Goal: Task Accomplishment & Management: Manage account settings

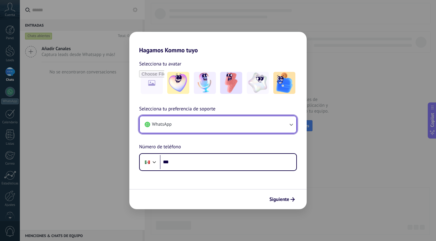
click at [179, 123] on button "WhatsApp" at bounding box center [218, 124] width 156 height 17
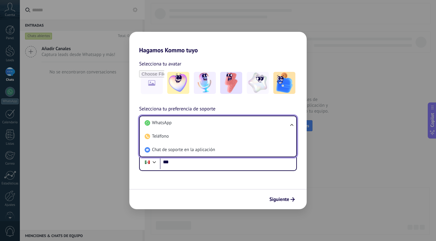
click at [241, 182] on form "Selecciona tu avatar Selecciona tu preferencia de soporte WhatsApp WhatsApp Tel…" at bounding box center [217, 131] width 177 height 155
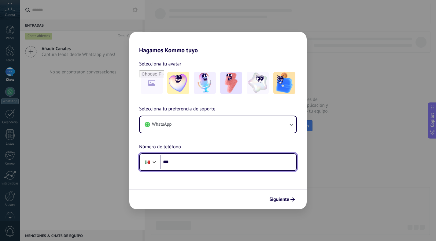
click at [217, 168] on input "***" at bounding box center [228, 162] width 136 height 14
type input "**********"
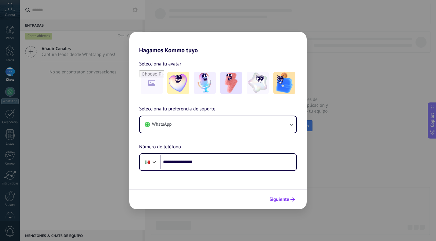
click at [282, 200] on span "Siguiente" at bounding box center [279, 199] width 20 height 4
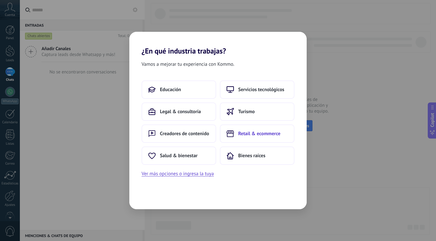
click at [248, 138] on button "Retail & ecommerce" at bounding box center [257, 133] width 75 height 18
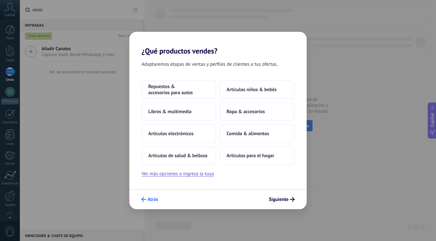
click at [159, 198] on button "Atrás" at bounding box center [149, 199] width 22 height 10
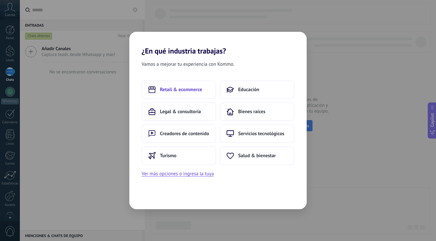
click at [195, 95] on button "Retail & ecommerce" at bounding box center [179, 89] width 75 height 18
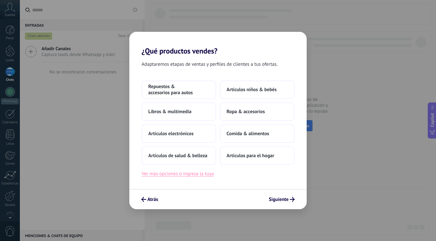
click at [181, 177] on button "Ver más opciones o ingresa la tuya" at bounding box center [178, 174] width 72 height 8
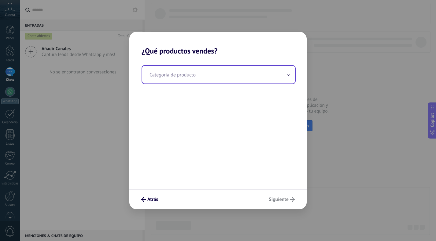
click at [169, 74] on input "text" at bounding box center [218, 75] width 153 height 18
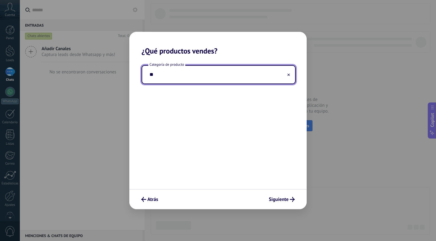
type input "*"
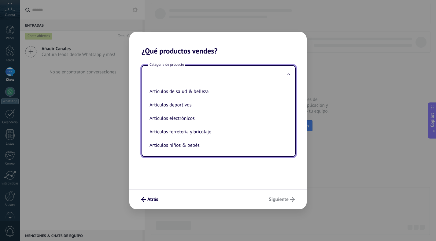
type input "*"
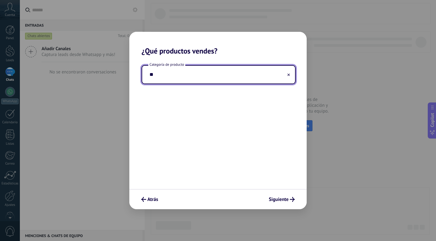
type input "*"
type input "**********"
click at [208, 111] on div "**********" at bounding box center [217, 122] width 177 height 134
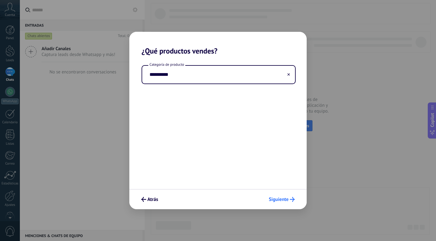
click at [284, 200] on span "Siguiente" at bounding box center [279, 199] width 20 height 4
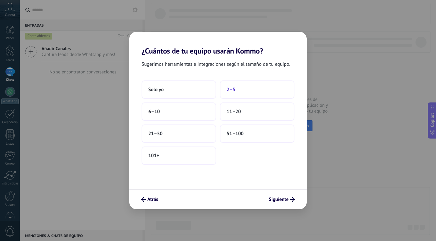
click at [234, 90] on span "2–5" at bounding box center [230, 90] width 9 height 6
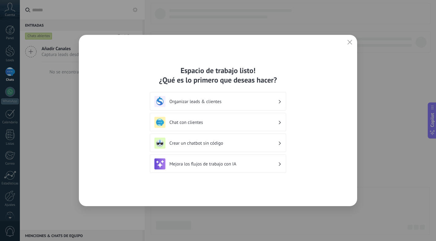
click at [239, 96] on div "Organizar leads & clientes" at bounding box center [218, 101] width 136 height 18
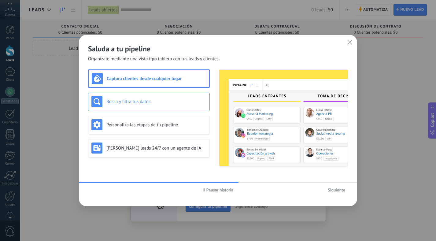
click at [165, 102] on h3 "Busca y filtra tus datos" at bounding box center [156, 102] width 100 height 6
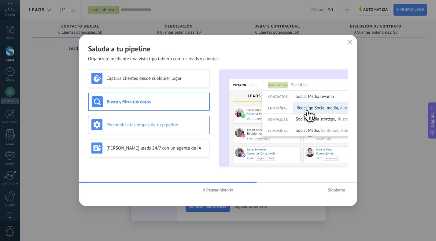
click at [181, 129] on div "Personaliza las etapas de tu pipeline" at bounding box center [148, 124] width 115 height 11
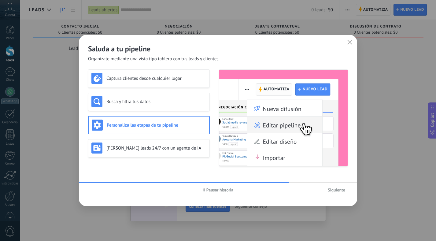
click at [203, 191] on span "Pausar historia" at bounding box center [218, 190] width 31 height 4
click at [139, 143] on div "Genera leads 24/7 con un agente de IA" at bounding box center [148, 147] width 115 height 11
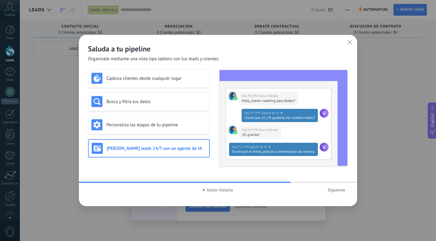
click at [338, 195] on div "Iniciar historia Siguiente" at bounding box center [218, 190] width 278 height 14
click at [338, 190] on span "Siguiente" at bounding box center [336, 190] width 17 height 4
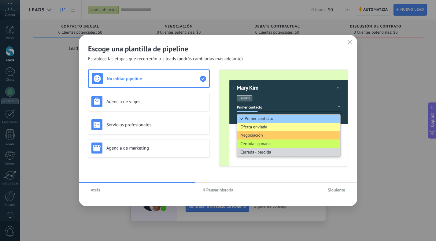
click at [208, 190] on span "Pausar historia" at bounding box center [219, 190] width 27 height 4
click at [142, 105] on div "Agencia de viajes" at bounding box center [148, 101] width 115 height 11
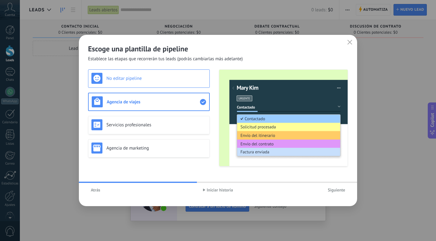
click at [142, 85] on div "No editar pipeline" at bounding box center [149, 78] width 122 height 18
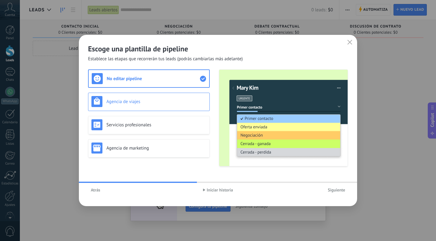
click at [149, 104] on h3 "Agencia de viajes" at bounding box center [156, 102] width 100 height 6
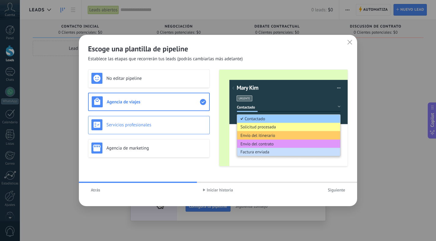
click at [143, 126] on h3 "Servicios profesionales" at bounding box center [156, 125] width 100 height 6
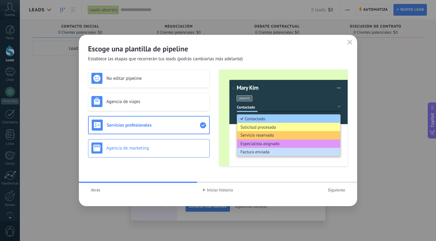
click at [173, 143] on div "Agencia de marketing" at bounding box center [148, 147] width 115 height 11
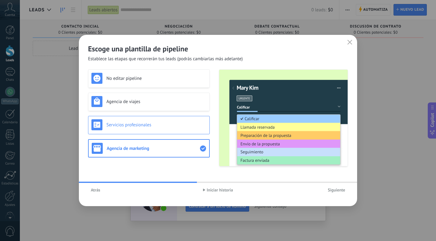
click at [168, 125] on h3 "Servicios profesionales" at bounding box center [156, 125] width 100 height 6
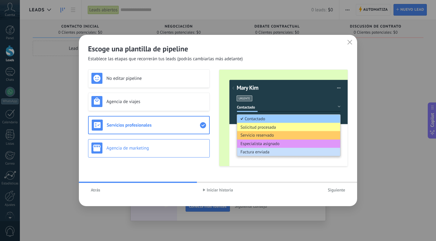
click at [141, 150] on h3 "Agencia de marketing" at bounding box center [156, 148] width 100 height 6
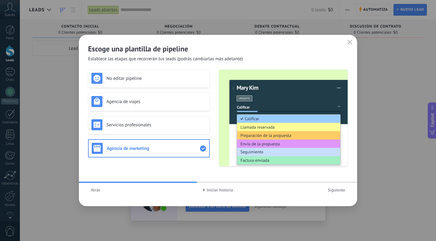
click at [127, 135] on div "No editar pipeline Agencia de viajes Servicios profesionales Agencia de marketi…" at bounding box center [149, 117] width 122 height 97
click at [124, 128] on div "Servicios profesionales" at bounding box center [148, 124] width 115 height 11
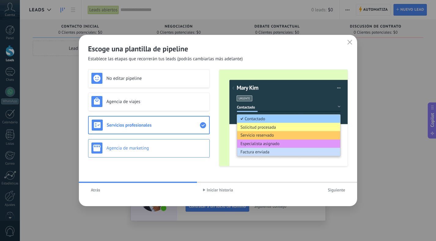
click at [131, 154] on div "Agencia de marketing" at bounding box center [149, 148] width 122 height 18
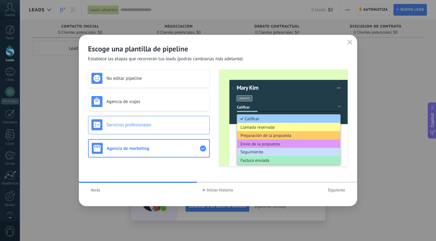
click at [145, 131] on div "Servicios profesionales" at bounding box center [149, 125] width 122 height 18
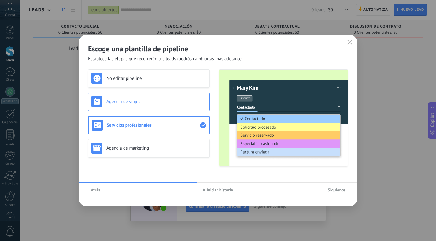
click at [148, 107] on div "Agencia de viajes" at bounding box center [149, 102] width 122 height 18
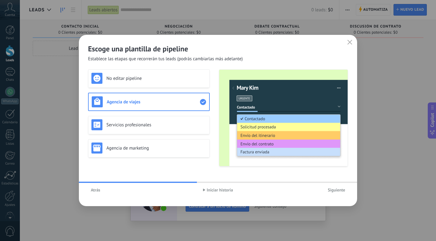
click at [153, 88] on div "No editar pipeline Agencia de viajes Servicios profesionales Agencia de marketi…" at bounding box center [149, 117] width 122 height 97
click at [152, 82] on div "No editar pipeline" at bounding box center [148, 78] width 115 height 11
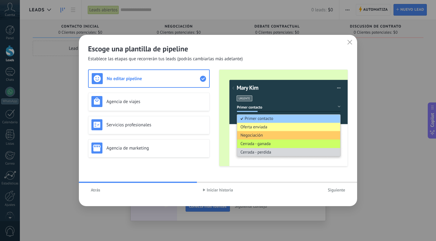
click at [334, 188] on span "Siguiente" at bounding box center [336, 190] width 17 height 4
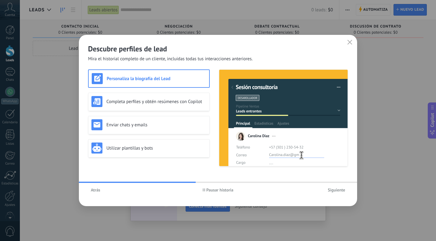
click at [212, 190] on span "Pausar historia" at bounding box center [219, 190] width 27 height 4
click at [145, 116] on div "Enviar chats y emails" at bounding box center [149, 125] width 122 height 18
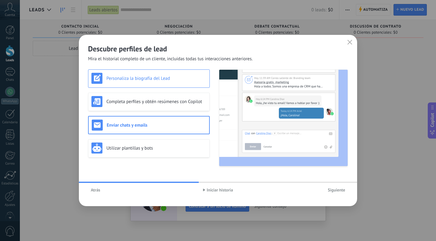
click at [137, 81] on div "Personaliza la biografía del Lead" at bounding box center [148, 78] width 115 height 11
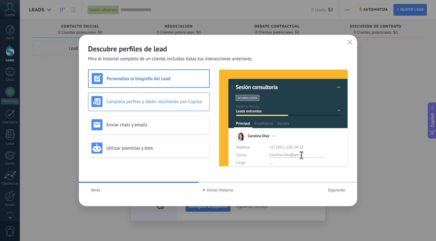
click at [133, 99] on h3 "Completa perfiles y obtén resúmenes con Copilot" at bounding box center [156, 102] width 100 height 6
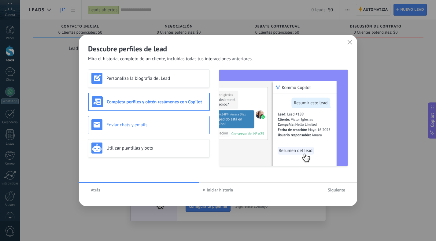
click at [155, 123] on h3 "Enviar chats y emails" at bounding box center [156, 125] width 100 height 6
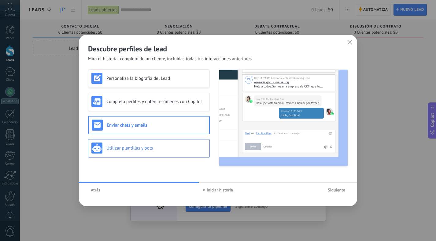
click at [182, 148] on h3 "Utilizar plantillas y bots" at bounding box center [156, 148] width 100 height 6
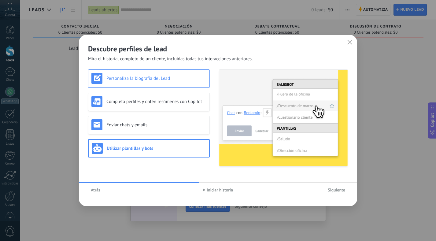
click at [155, 76] on h3 "Personaliza la biografía del Lead" at bounding box center [156, 78] width 100 height 6
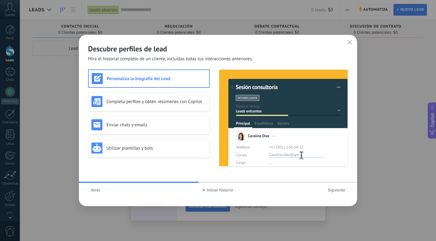
click at [330, 190] on span "Siguiente" at bounding box center [336, 190] width 17 height 4
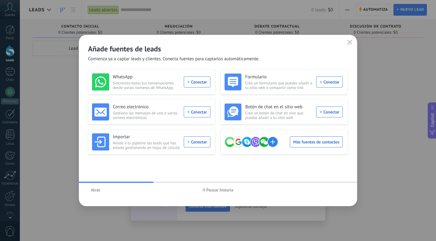
click at [216, 189] on span "Pausar historia" at bounding box center [219, 190] width 27 height 4
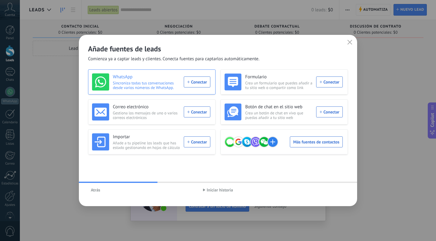
click at [195, 80] on div "WhatsApp Sincroniza todas tus conversaciones desde varios números de WhatsApp. …" at bounding box center [151, 81] width 118 height 17
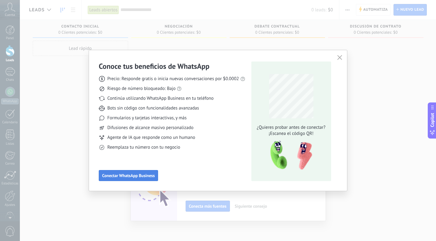
click at [145, 172] on button "Conectar WhatsApp Business" at bounding box center [128, 175] width 59 height 11
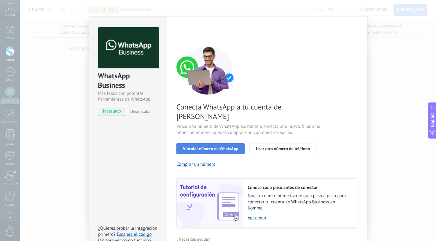
scroll to position [18, 0]
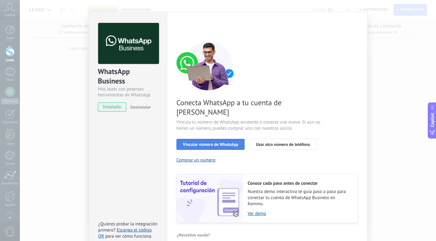
click at [217, 142] on span "Vincular número de WhatsApp" at bounding box center [210, 144] width 55 height 4
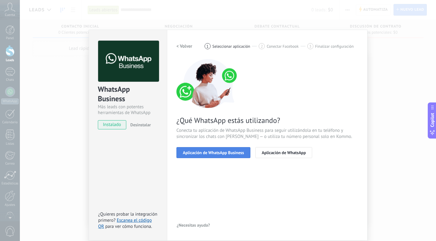
click at [224, 148] on button "Aplicación de WhatsApp Business" at bounding box center [213, 152] width 74 height 11
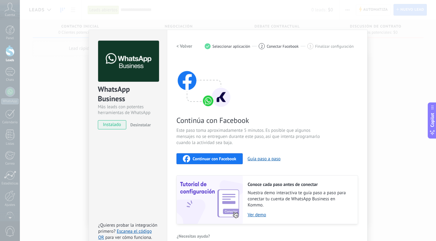
scroll to position [10, 0]
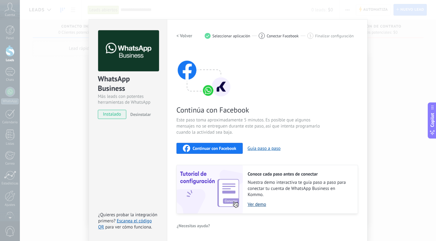
click at [259, 203] on link "Ver demo" at bounding box center [300, 204] width 104 height 6
click at [215, 153] on div "Continúa con Facebook Este paso toma aproximadamente 5 minutos. Es posible que …" at bounding box center [267, 131] width 182 height 165
click at [200, 146] on span "Continuar con Facebook" at bounding box center [215, 148] width 44 height 4
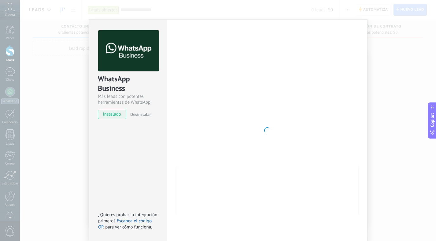
scroll to position [0, 0]
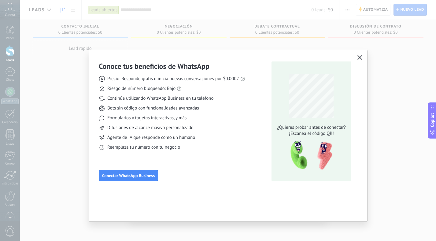
click at [361, 59] on icon "button" at bounding box center [359, 57] width 5 height 5
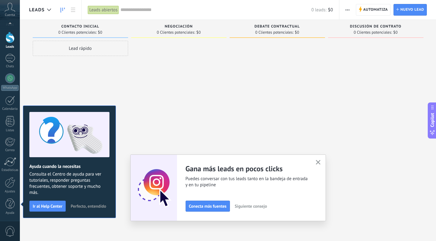
scroll to position [10, 0]
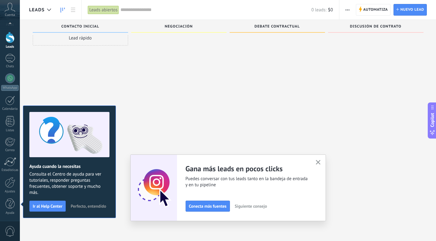
click at [319, 159] on button "button" at bounding box center [318, 162] width 8 height 8
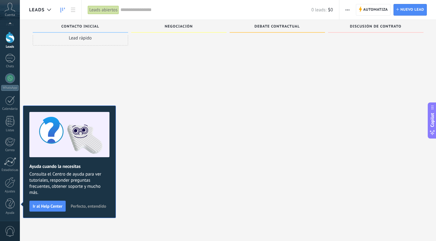
click at [50, 80] on div "Lead rápido" at bounding box center [80, 110] width 95 height 161
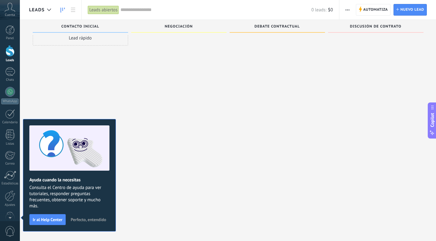
click at [68, 92] on div "Lead rápido" at bounding box center [80, 110] width 95 height 161
click at [102, 219] on span "Perfecto, entendido" at bounding box center [88, 219] width 35 height 4
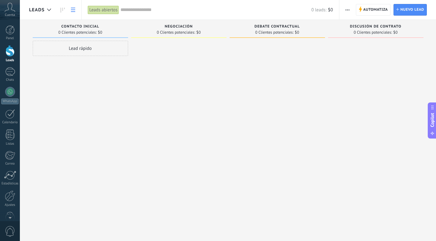
click at [73, 14] on link at bounding box center [73, 10] width 10 height 12
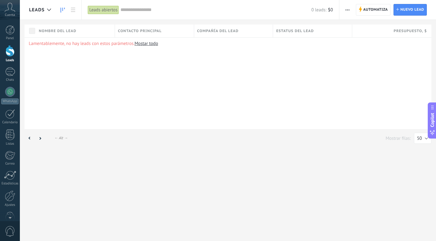
click at [65, 12] on link at bounding box center [62, 10] width 10 height 12
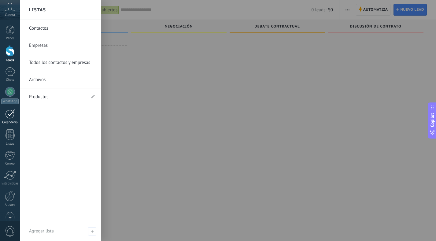
click at [13, 117] on div at bounding box center [10, 113] width 10 height 9
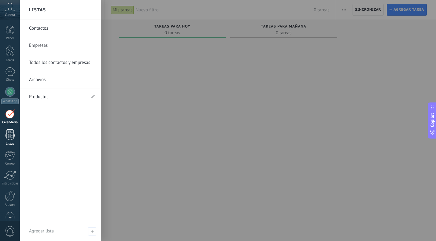
click at [11, 133] on div at bounding box center [10, 134] width 9 height 11
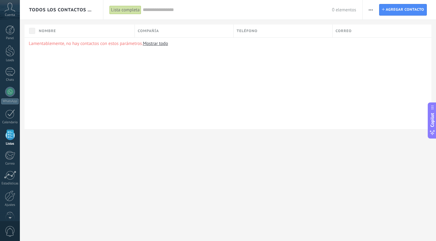
click at [13, 149] on div "Panel Leads Chats WhatsApp Clientes" at bounding box center [10, 129] width 20 height 209
click at [6, 16] on span "Cuenta" at bounding box center [10, 15] width 10 height 4
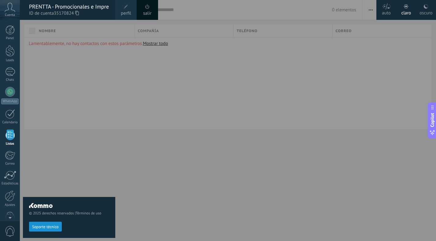
scroll to position [13, 0]
click at [127, 9] on span at bounding box center [126, 6] width 7 height 7
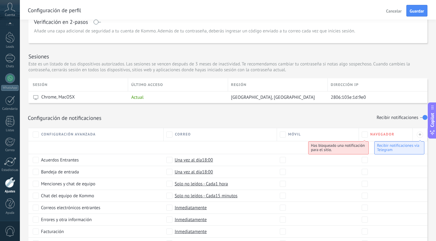
scroll to position [262, 0]
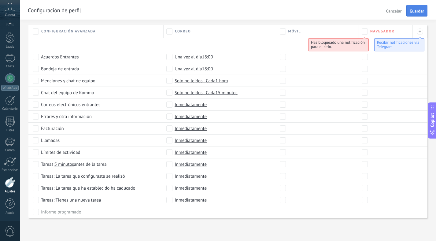
click at [416, 9] on span "Guardar" at bounding box center [417, 11] width 14 height 4
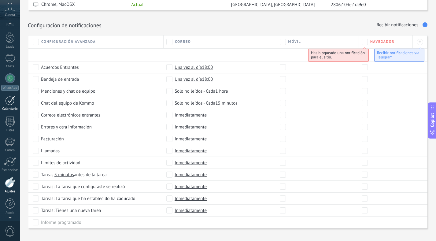
scroll to position [240, 0]
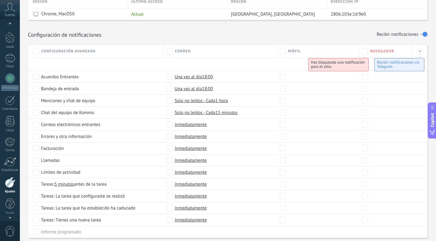
click at [10, 51] on div "Panel Leads Chats WhatsApp Clientes" at bounding box center [10, 116] width 20 height 209
click at [10, 58] on div at bounding box center [10, 58] width 10 height 9
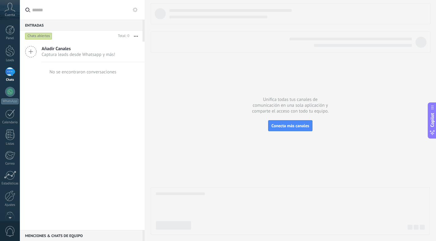
click at [71, 52] on span "Captura leads desde Whatsapp y más!" at bounding box center [79, 55] width 74 height 6
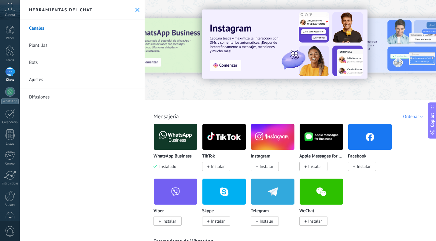
click at [184, 136] on img at bounding box center [175, 137] width 43 height 30
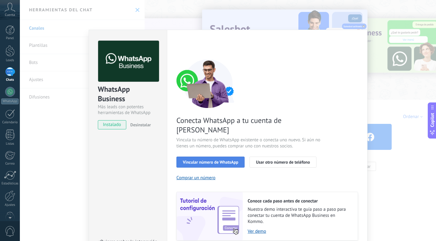
click at [211, 160] on span "Vincular número de WhatsApp" at bounding box center [210, 162] width 55 height 4
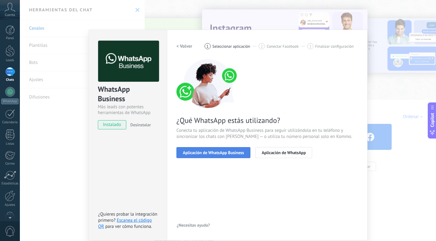
click at [218, 152] on span "Aplicación de WhatsApp Business" at bounding box center [213, 152] width 61 height 4
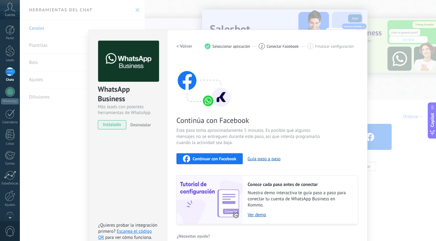
click at [217, 163] on button "Continuar con Facebook" at bounding box center [209, 158] width 66 height 11
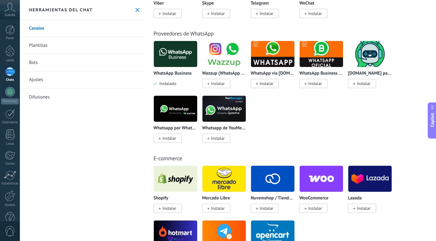
scroll to position [208, 0]
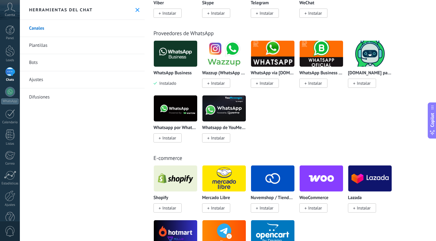
click at [176, 61] on img at bounding box center [175, 54] width 43 height 30
click at [175, 51] on body ".abccls-1,.abccls-2{fill-rule:evenodd}.abccls-2{fill:#fff} .abfcls-1{fill:none}…" at bounding box center [218, 120] width 436 height 241
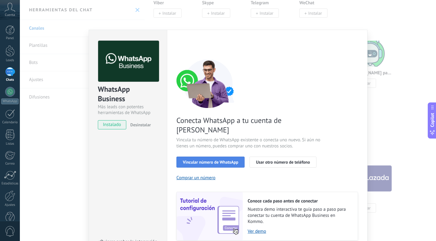
click at [207, 160] on span "Vincular número de WhatsApp" at bounding box center [210, 162] width 55 height 4
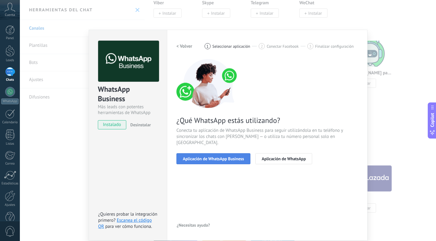
click at [223, 156] on span "Aplicación de WhatsApp Business" at bounding box center [213, 158] width 61 height 4
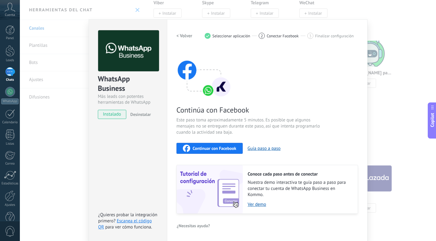
scroll to position [0, 0]
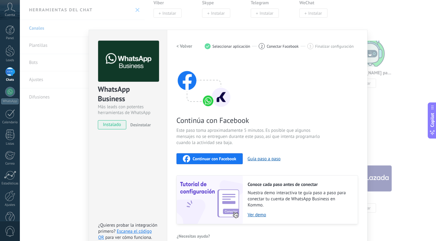
click at [270, 49] on div "2 Conectar Facebook" at bounding box center [283, 46] width 49 height 6
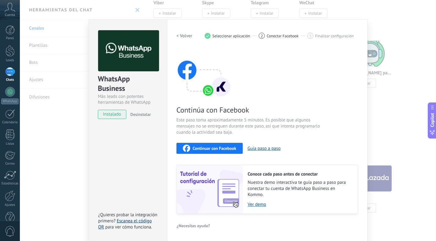
click at [136, 223] on link "Escanea el código QR" at bounding box center [124, 224] width 53 height 12
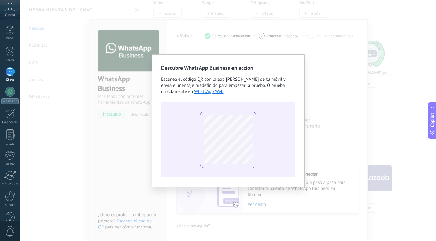
click at [183, 41] on div "Descubre WhatsApp Business en acción Escanea el código QR con la app [PERSON_NA…" at bounding box center [228, 120] width 416 height 241
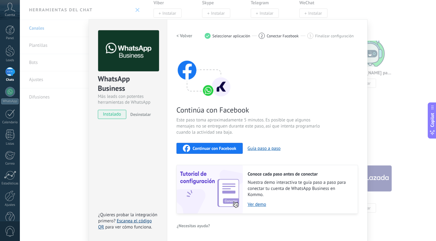
click at [137, 222] on link "Escanea el código QR" at bounding box center [124, 224] width 53 height 12
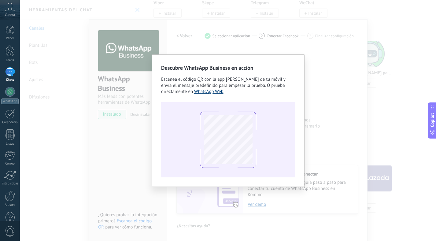
click at [206, 91] on link "WhatsApp Web" at bounding box center [208, 92] width 29 height 6
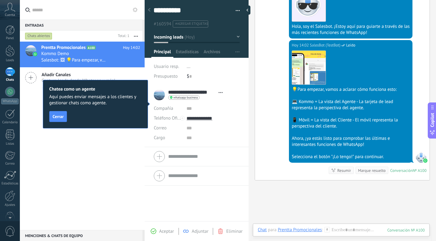
scroll to position [170, 0]
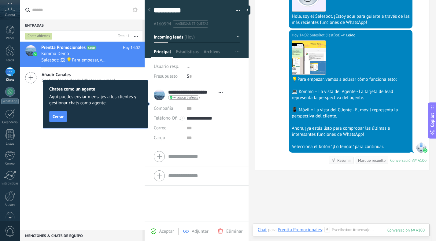
click at [341, 93] on div "💻 Kommo = La vista del Agente - La tarjeta de lead representa la perspectiva de…" at bounding box center [351, 95] width 118 height 12
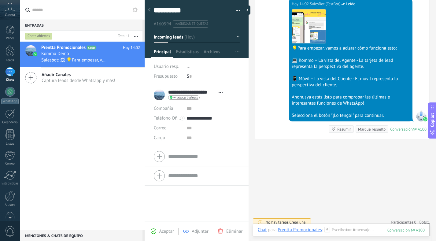
scroll to position [206, 0]
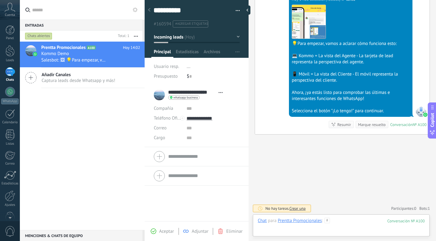
click at [344, 219] on div at bounding box center [341, 227] width 167 height 18
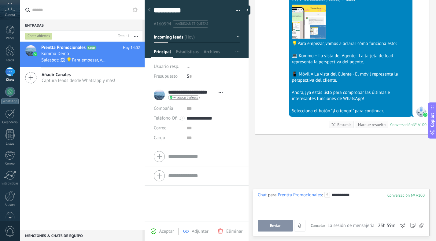
click at [278, 224] on span "Enviar" at bounding box center [275, 225] width 11 height 4
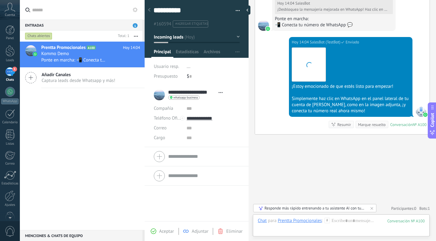
scroll to position [550, 0]
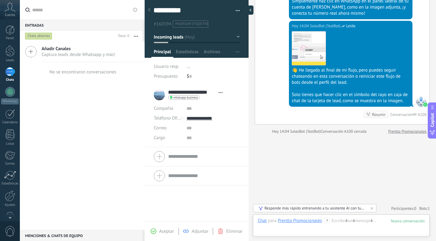
click at [248, 11] on div at bounding box center [248, 10] width 9 height 9
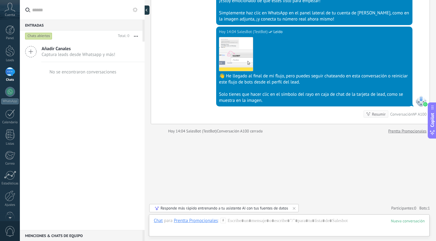
scroll to position [495, 0]
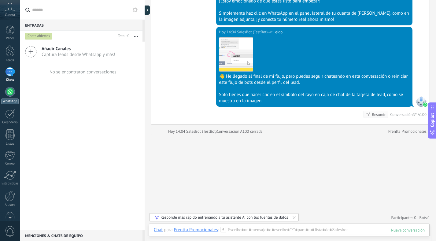
click at [7, 91] on div at bounding box center [10, 92] width 10 height 10
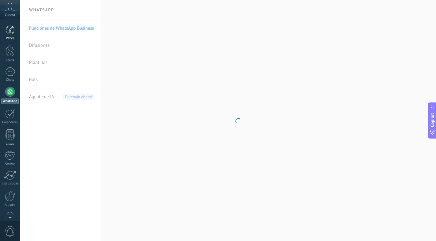
click at [16, 32] on link "Panel" at bounding box center [10, 32] width 20 height 15
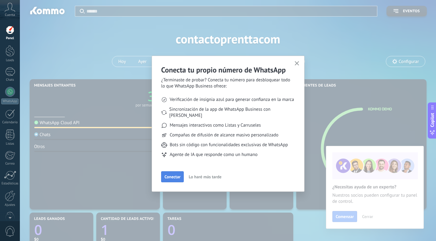
click at [176, 175] on span "Conectar" at bounding box center [172, 177] width 16 height 4
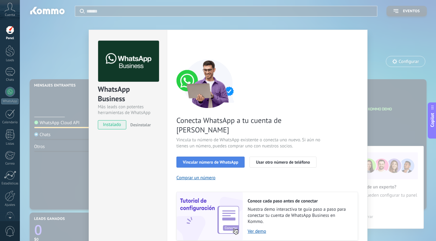
scroll to position [18, 0]
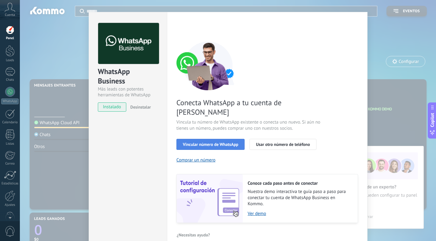
click at [214, 142] on span "Vincular número de WhatsApp" at bounding box center [210, 144] width 55 height 4
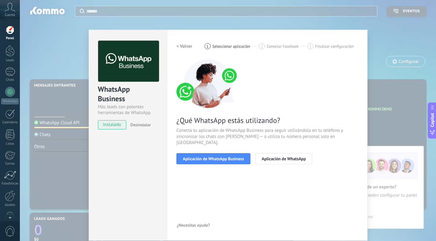
scroll to position [0, 0]
click at [293, 156] on span "Aplicación de WhatsApp" at bounding box center [284, 158] width 44 height 4
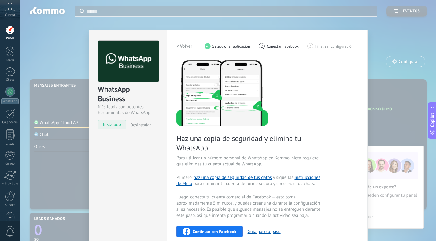
click at [62, 111] on div "WhatsApp Business Más leads con potentes herramientas de WhatsApp instalado Des…" at bounding box center [228, 120] width 416 height 241
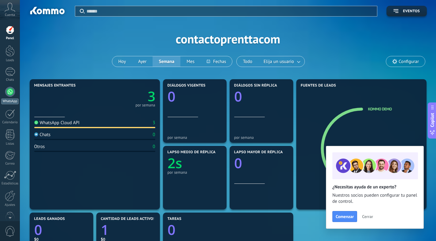
click at [17, 92] on link "WhatsApp" at bounding box center [10, 95] width 20 height 17
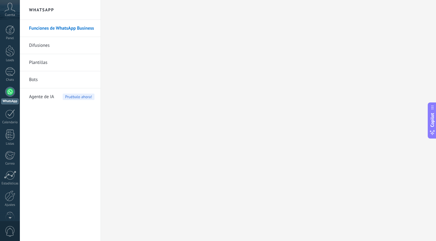
click at [72, 26] on link "Funciones de WhatsApp Business" at bounding box center [61, 28] width 65 height 17
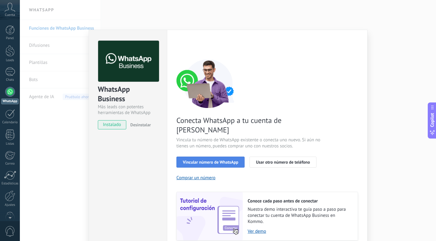
click at [197, 160] on span "Vincular número de WhatsApp" at bounding box center [210, 162] width 55 height 4
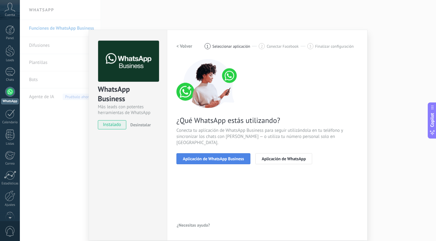
click at [213, 156] on span "Aplicación de WhatsApp Business" at bounding box center [213, 158] width 61 height 4
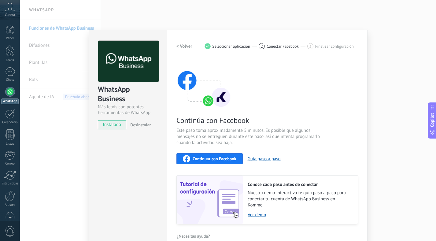
click at [398, 147] on div "WhatsApp Business Más leads con potentes herramientas de WhatsApp instalado Des…" at bounding box center [228, 120] width 416 height 241
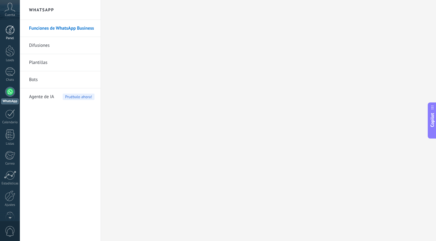
click at [15, 27] on link "Panel" at bounding box center [10, 32] width 20 height 15
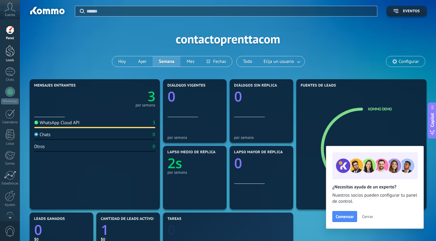
click at [12, 57] on link "Leads" at bounding box center [10, 53] width 20 height 17
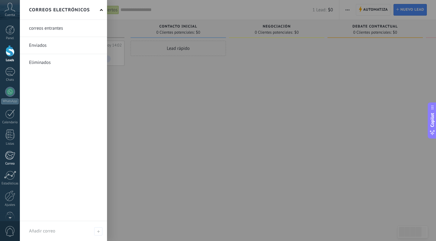
click at [11, 156] on div at bounding box center [10, 155] width 10 height 9
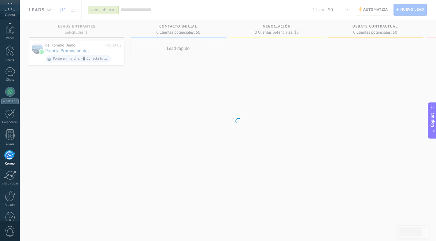
scroll to position [13, 0]
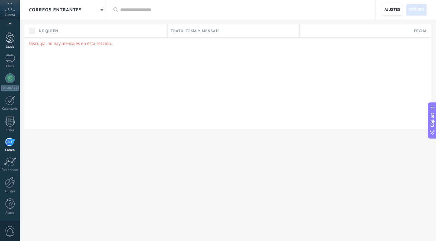
click at [3, 34] on link "Leads" at bounding box center [10, 40] width 20 height 17
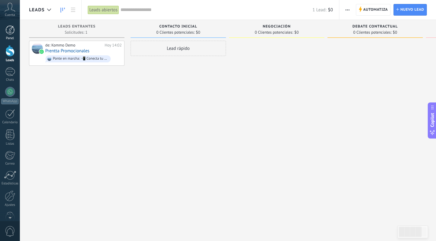
click at [12, 32] on div at bounding box center [10, 29] width 9 height 9
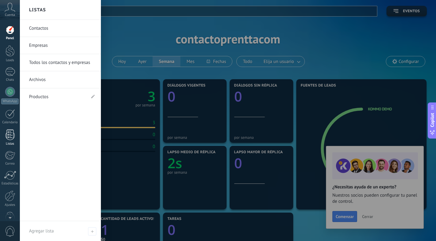
click at [11, 139] on div at bounding box center [10, 134] width 9 height 11
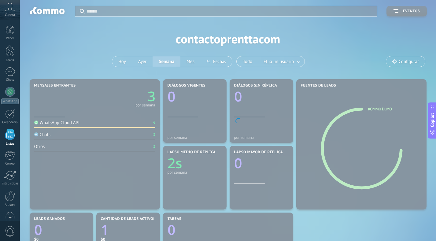
scroll to position [13, 0]
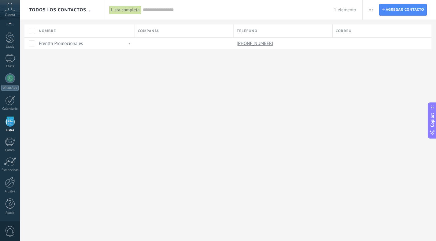
click at [179, 124] on div "Todos los contactos y empresas Lista completa Aplicar 1 elemento Lista completa…" at bounding box center [228, 120] width 416 height 241
click at [9, 182] on div at bounding box center [10, 182] width 10 height 11
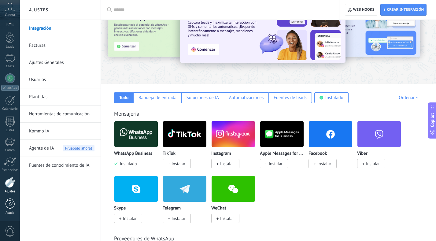
scroll to position [41, 0]
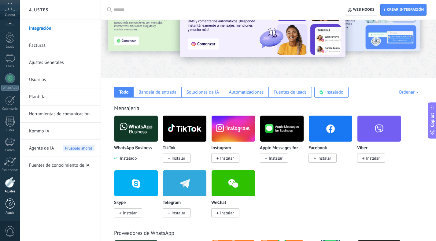
click at [14, 204] on div at bounding box center [10, 203] width 9 height 11
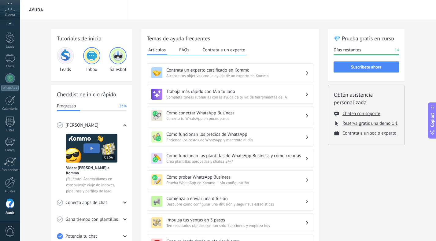
click at [306, 117] on div "Cómo conectar WhatsApp Business Conecta tu WhatsApp en pocos pasos" at bounding box center [229, 115] width 157 height 11
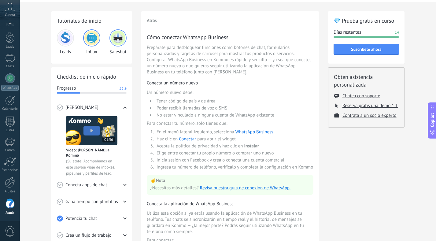
scroll to position [4, 0]
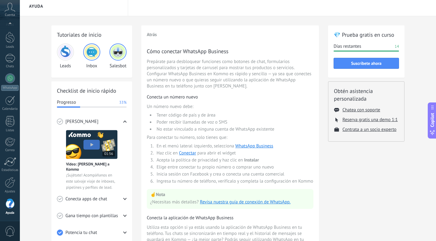
click at [127, 194] on div "Checklist de inicio rápido Progresso 33% Conoce Kommo Vídeo: [PERSON_NAME] a Ko…" at bounding box center [91, 177] width 81 height 193
click at [127, 197] on div "Checklist de inicio rápido Progresso 33% Conoce Kommo Vídeo: [PERSON_NAME] a Ko…" at bounding box center [91, 177] width 81 height 193
click at [125, 198] on use at bounding box center [124, 199] width 3 height 2
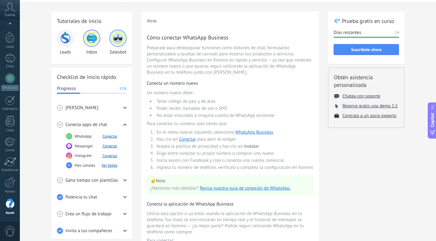
scroll to position [22, 0]
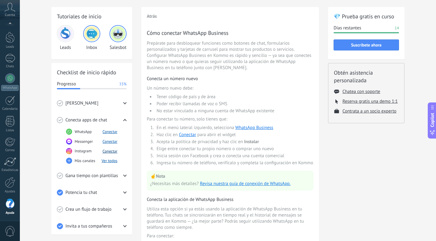
click at [110, 150] on button "Conectar" at bounding box center [109, 151] width 15 height 5
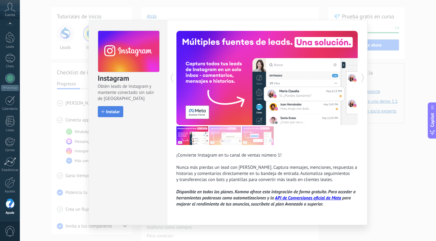
click at [118, 108] on button "Instalar" at bounding box center [110, 111] width 25 height 11
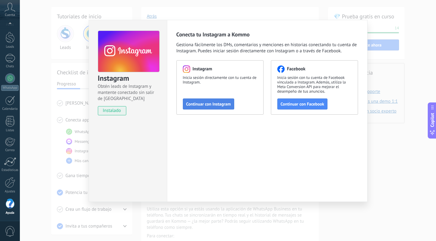
click at [207, 106] on span "Continuar con Instagram" at bounding box center [208, 104] width 45 height 4
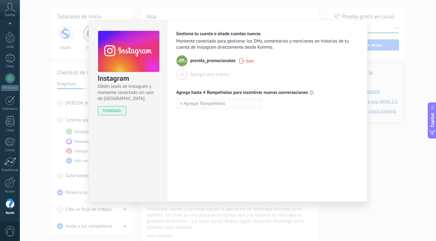
click at [221, 103] on span "Agregar Rompehielos" at bounding box center [205, 103] width 42 height 4
click at [263, 124] on div "Gestiona tu cuenta o añade cuentas nuevas Mantente conectado para gestionar los…" at bounding box center [267, 111] width 201 height 182
click at [263, 104] on icon "button" at bounding box center [265, 103] width 4 height 5
click at [378, 169] on div "Instagram Obtén leads de Instagram y mantente conectado sin salir de Kommo inst…" at bounding box center [228, 120] width 416 height 241
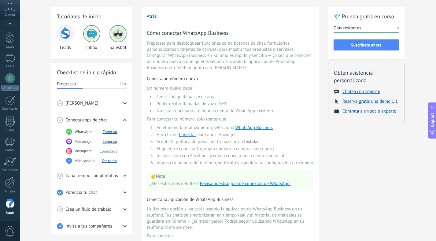
click at [110, 142] on button "Conectar" at bounding box center [109, 141] width 15 height 5
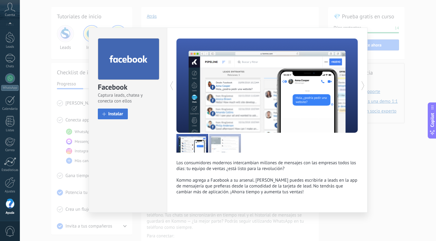
click at [118, 116] on span "Instalar" at bounding box center [115, 114] width 15 height 5
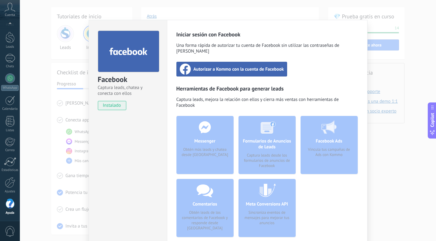
click at [216, 66] on span "Autorizar a Kommo con la cuenta de Facebook" at bounding box center [238, 69] width 90 height 6
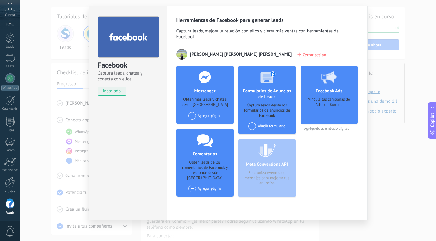
scroll to position [17, 0]
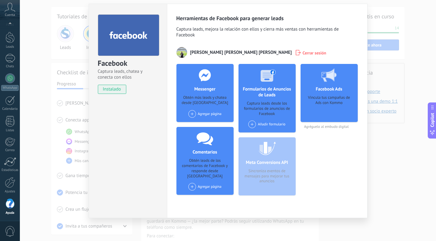
click at [209, 113] on div "Agregar página" at bounding box center [204, 114] width 33 height 8
click at [215, 124] on div "Prentta" at bounding box center [208, 125] width 41 height 13
click at [267, 125] on div "Añadir formulario" at bounding box center [266, 124] width 37 height 8
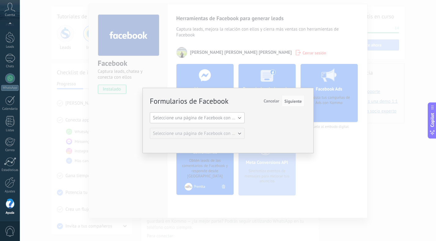
click at [238, 116] on span "Seleccione una página de Facebook con formas" at bounding box center [199, 118] width 92 height 6
click at [229, 130] on span "Prentta" at bounding box center [194, 128] width 96 height 6
click at [217, 138] on button "Seleccione una página de Facebook con formas" at bounding box center [197, 133] width 95 height 11
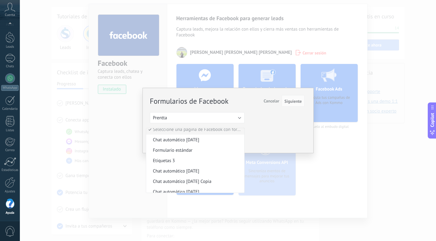
scroll to position [0, 0]
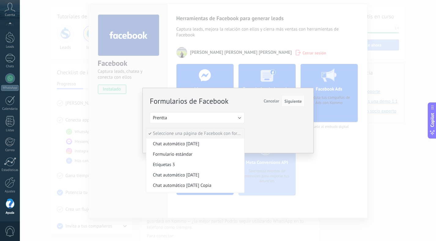
click at [274, 102] on span "Cancelar" at bounding box center [271, 101] width 16 height 6
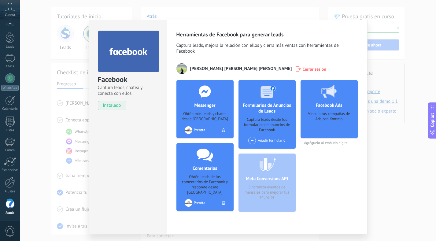
click at [268, 141] on div "Añadir formulario" at bounding box center [266, 141] width 37 height 8
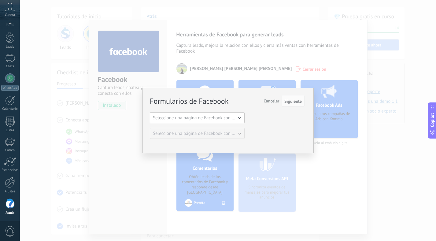
click at [200, 118] on span "Seleccione una página de Facebook con formas" at bounding box center [199, 118] width 92 height 6
click at [197, 128] on span "Prentta" at bounding box center [194, 128] width 96 height 6
click at [298, 105] on button "Siguiente" at bounding box center [293, 101] width 23 height 12
click at [295, 101] on span "Siguiente" at bounding box center [292, 101] width 17 height 4
click at [218, 137] on button "Seleccione una página de Facebook con formas" at bounding box center [197, 133] width 95 height 11
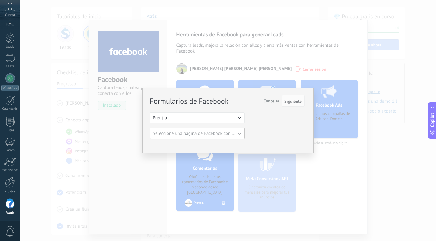
click at [222, 134] on span "Seleccione una página de Facebook con formas" at bounding box center [199, 134] width 92 height 6
click at [212, 132] on span "Seleccione una página de Facebook con formas" at bounding box center [199, 134] width 92 height 6
click at [191, 133] on span "Seleccione una página de Facebook con formas" at bounding box center [199, 134] width 92 height 6
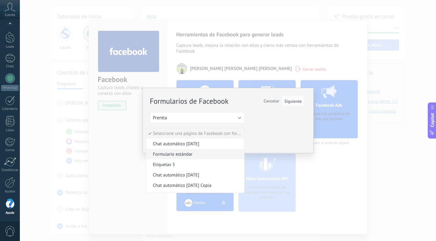
click at [190, 155] on span "Formulario estándar" at bounding box center [194, 154] width 96 height 6
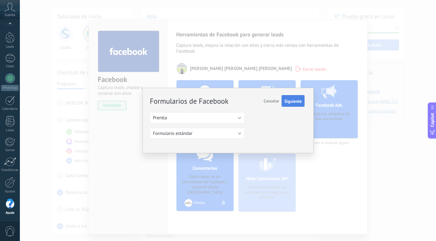
click at [300, 101] on span "Siguiente" at bounding box center [292, 101] width 17 height 4
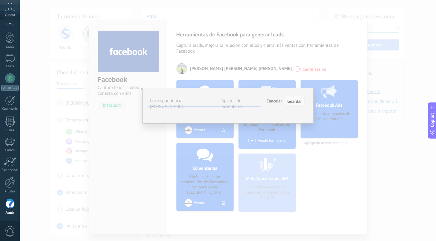
click at [300, 103] on span "Guardar" at bounding box center [294, 101] width 14 height 4
click at [0, 0] on button "Seleccionar campo" at bounding box center [0, 0] width 0 height 0
click at [0, 0] on span "Nombre del contacto (contacto)" at bounding box center [0, 0] width 0 height 0
click at [0, 0] on span "Seleccionar campo" at bounding box center [0, 0] width 0 height 0
click at [0, 0] on span "Teléfono (contacto)" at bounding box center [0, 0] width 0 height 0
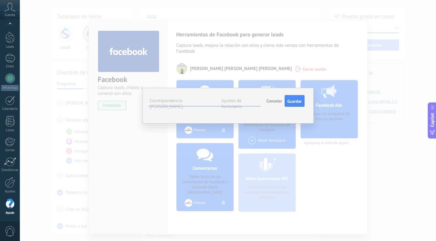
click at [0, 0] on button "Seleccionar campo" at bounding box center [0, 0] width 0 height 0
click at [0, 0] on span "Correo (contacto)" at bounding box center [0, 0] width 0 height 0
click at [0, 0] on span "Seleccionar campo" at bounding box center [0, 0] width 0 height 0
click at [0, 0] on span "Nota (lead)" at bounding box center [0, 0] width 0 height 0
click at [286, 103] on button "Guardar" at bounding box center [295, 101] width 20 height 12
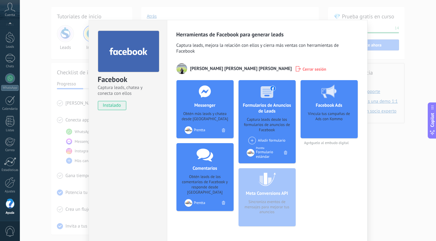
click at [120, 15] on div "Facebook Captura leads, chatea y conecta con ellos instalado Desinstalar Herram…" at bounding box center [228, 120] width 416 height 241
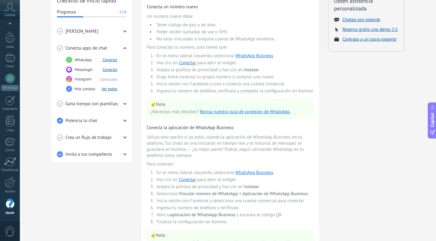
scroll to position [91, 0]
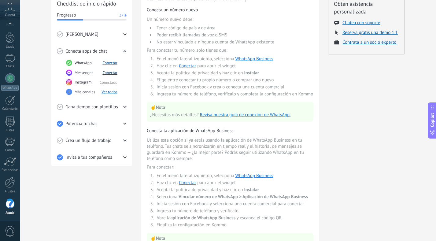
click at [115, 72] on button "Conectar" at bounding box center [109, 72] width 15 height 5
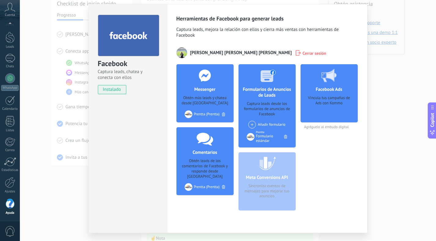
scroll to position [32, 0]
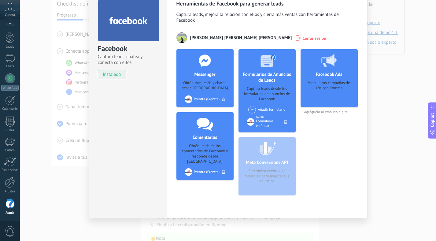
click at [337, 81] on div "Vincula tus campañas de Ads con Kommo" at bounding box center [328, 91] width 47 height 23
click at [322, 67] on div at bounding box center [329, 60] width 61 height 22
click at [249, 162] on div "Meta Conversions API Sincroniza eventos de mensajes para mejorar tus anuncios" at bounding box center [266, 166] width 57 height 58
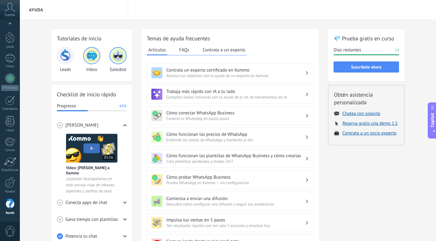
scroll to position [8, 0]
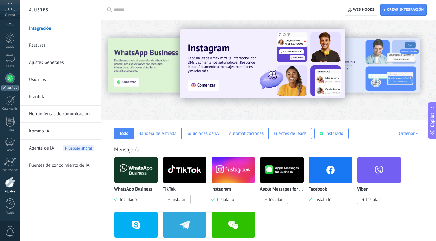
click at [11, 81] on div at bounding box center [10, 78] width 10 height 10
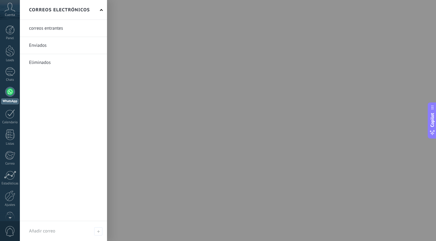
click at [44, 26] on link at bounding box center [63, 28] width 87 height 17
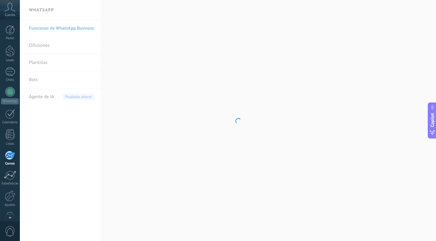
scroll to position [13, 0]
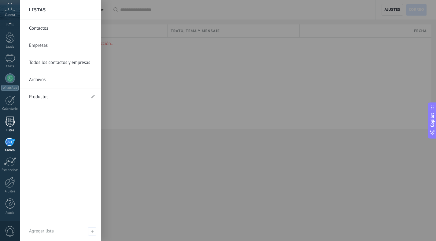
click at [11, 127] on link "Listas" at bounding box center [10, 124] width 20 height 17
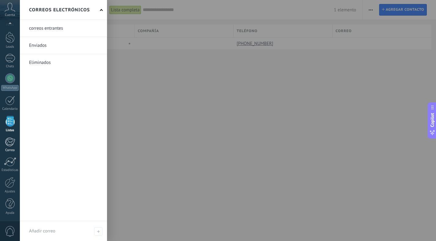
click at [12, 146] on div at bounding box center [10, 141] width 10 height 9
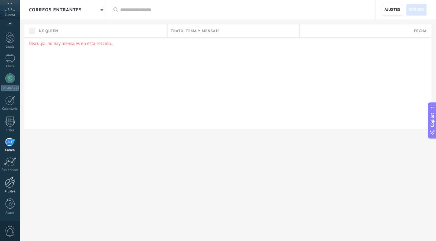
click at [14, 193] on div "Ajustes" at bounding box center [10, 192] width 18 height 4
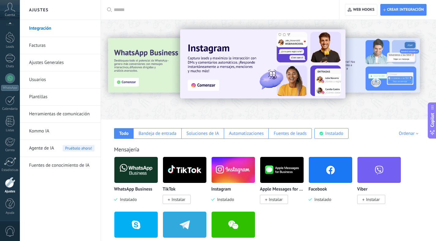
click at [47, 64] on link "Ajustes Generales" at bounding box center [61, 62] width 65 height 17
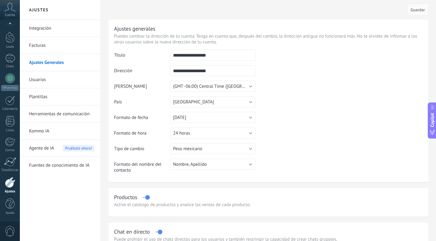
click at [223, 55] on input "**********" at bounding box center [213, 55] width 86 height 11
type input "*******"
click at [421, 13] on button "Guardar" at bounding box center [417, 10] width 21 height 12
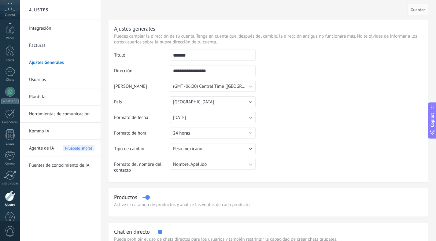
scroll to position [13, 0]
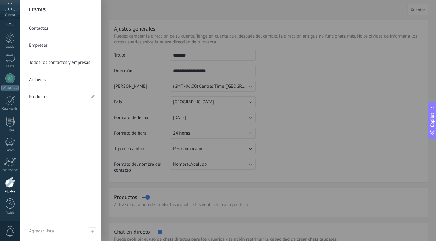
click at [42, 28] on link "Contactos" at bounding box center [62, 28] width 66 height 17
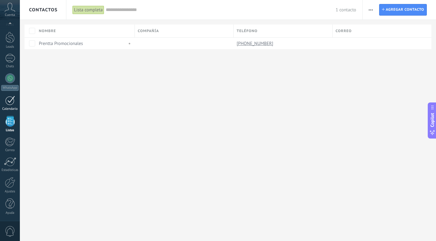
click at [7, 99] on div at bounding box center [10, 100] width 10 height 9
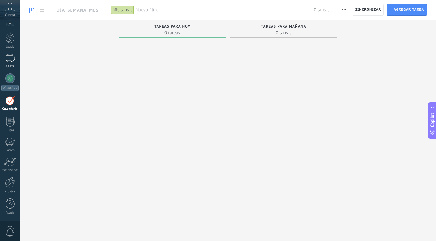
click at [9, 61] on div at bounding box center [10, 58] width 10 height 9
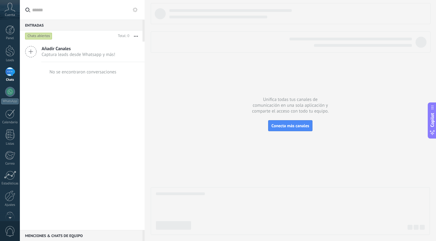
click at [60, 54] on span "Captura leads desde Whatsapp y más!" at bounding box center [79, 55] width 74 height 6
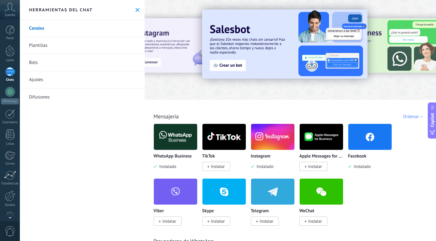
click at [7, 7] on icon at bounding box center [10, 7] width 11 height 9
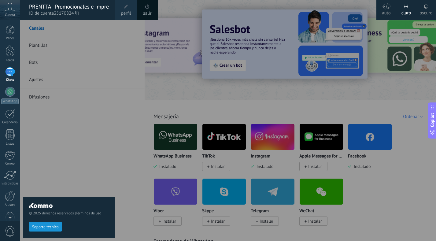
click at [61, 124] on div "© 2025 derechos reservados | Términos de uso Soporte técnico" at bounding box center [69, 130] width 92 height 221
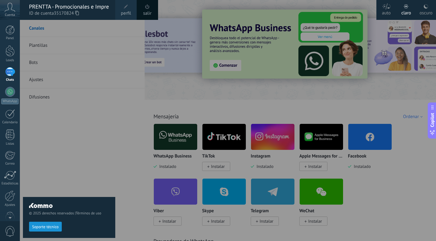
click at [6, 71] on div at bounding box center [10, 71] width 10 height 9
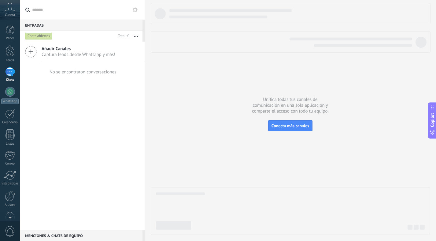
click at [72, 54] on span "Captura leads desde Whatsapp y más!" at bounding box center [79, 55] width 74 height 6
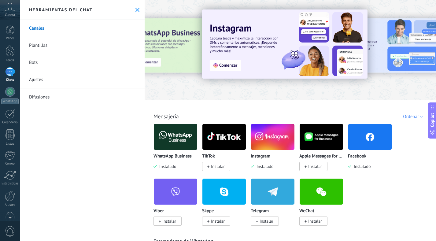
click at [41, 25] on link "Canales" at bounding box center [82, 28] width 125 height 17
click at [43, 47] on link "Plantillas" at bounding box center [82, 45] width 125 height 17
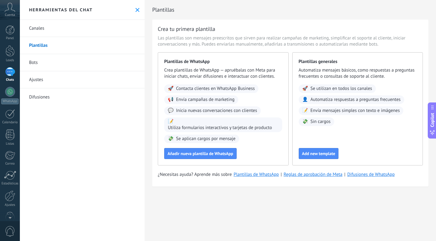
click at [40, 59] on link "Bots" at bounding box center [82, 62] width 125 height 17
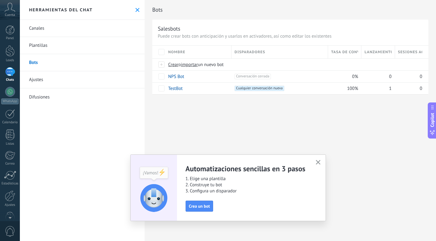
click at [61, 84] on link "Ajustes" at bounding box center [82, 79] width 125 height 17
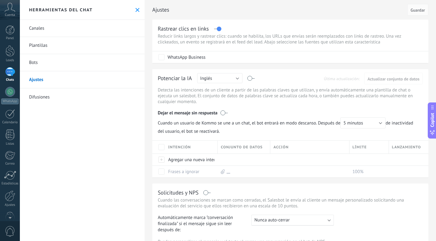
click at [61, 99] on link "Difusiones" at bounding box center [82, 96] width 125 height 17
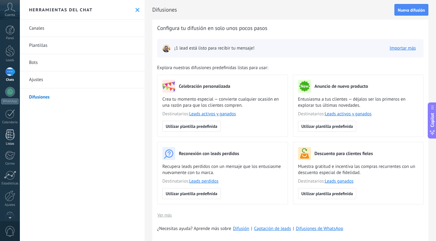
click at [9, 145] on div "Listas" at bounding box center [10, 144] width 18 height 4
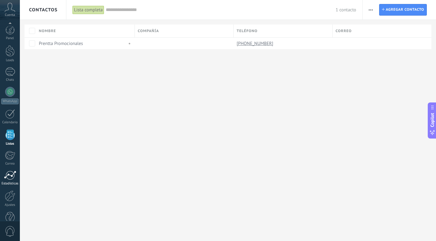
scroll to position [13, 0]
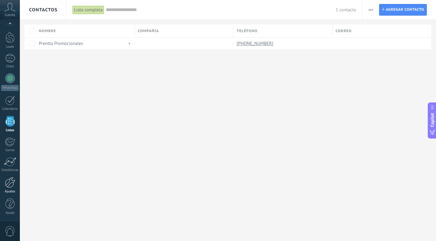
click at [11, 186] on div at bounding box center [10, 182] width 10 height 11
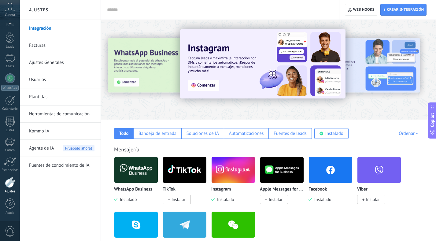
click at [35, 116] on link "Herramientas de comunicación" at bounding box center [61, 113] width 65 height 17
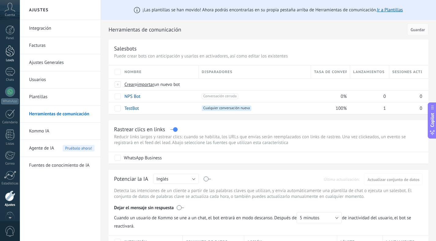
click at [11, 50] on div at bounding box center [10, 50] width 9 height 11
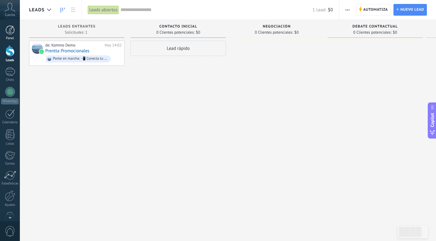
click at [13, 32] on div at bounding box center [10, 29] width 9 height 9
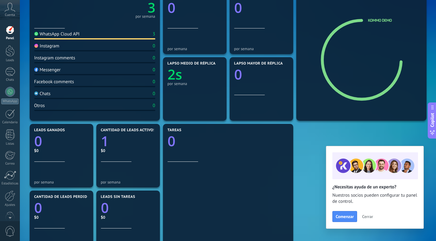
scroll to position [78, 0]
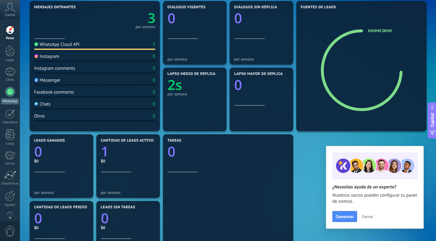
click at [12, 99] on div "WhatsApp" at bounding box center [9, 101] width 17 height 6
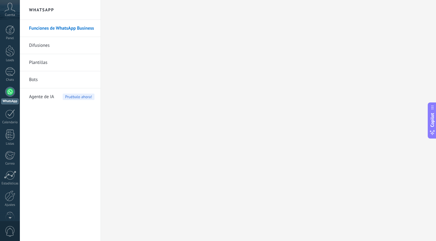
click at [60, 46] on link "Difusiones" at bounding box center [61, 45] width 65 height 17
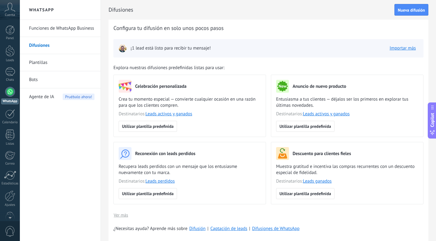
click at [60, 35] on link "Funciones de WhatsApp Business" at bounding box center [61, 28] width 65 height 17
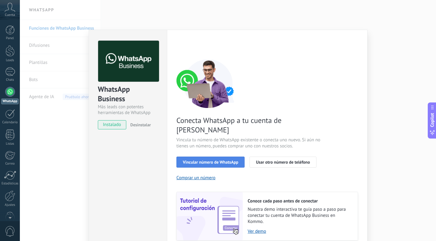
click at [205, 156] on button "Vincular número de WhatsApp" at bounding box center [210, 161] width 68 height 11
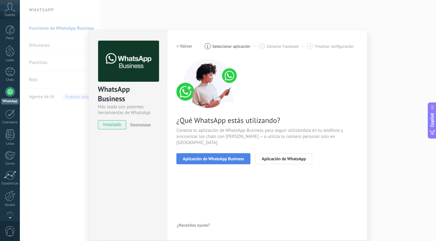
click at [204, 156] on span "Aplicación de WhatsApp Business" at bounding box center [213, 158] width 61 height 4
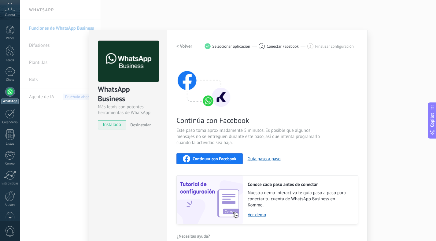
click at [211, 161] on span "Continuar con Facebook" at bounding box center [215, 158] width 44 height 4
